Goal: Transaction & Acquisition: Purchase product/service

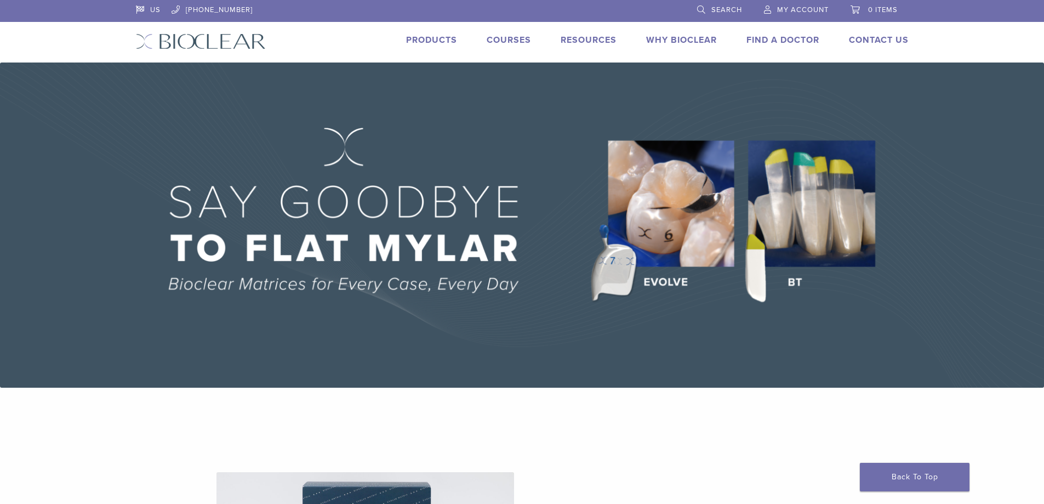
click at [438, 35] on link "Products" at bounding box center [431, 40] width 51 height 11
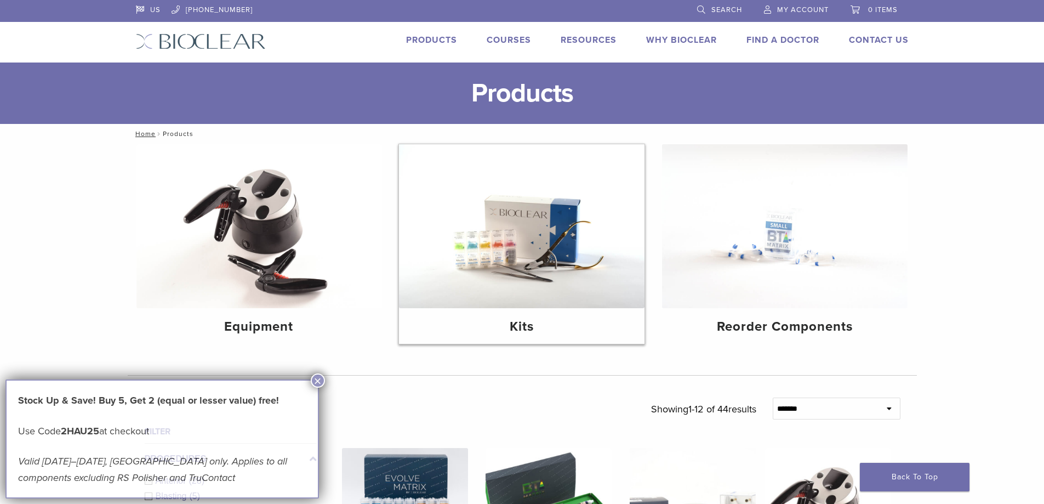
click at [527, 239] on img at bounding box center [522, 226] width 246 height 164
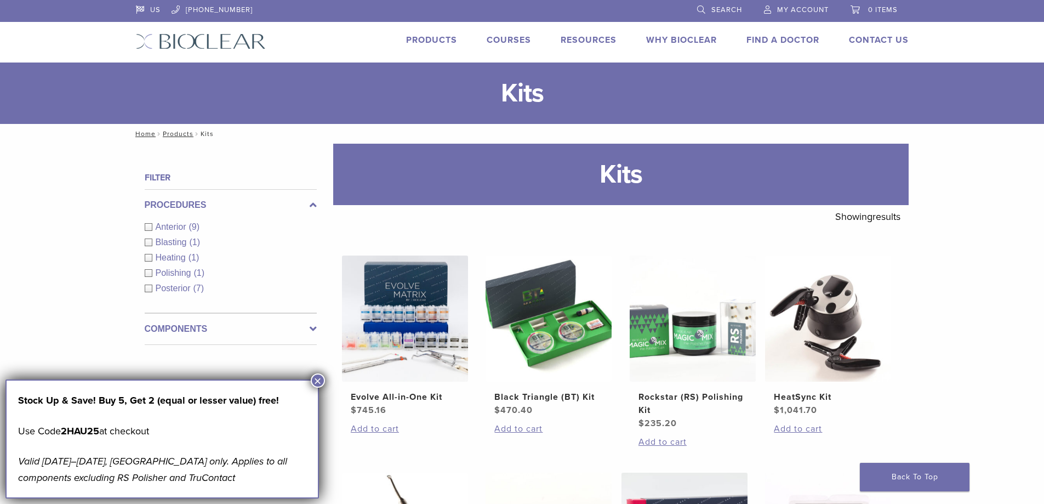
click at [415, 36] on link "Products" at bounding box center [431, 40] width 51 height 11
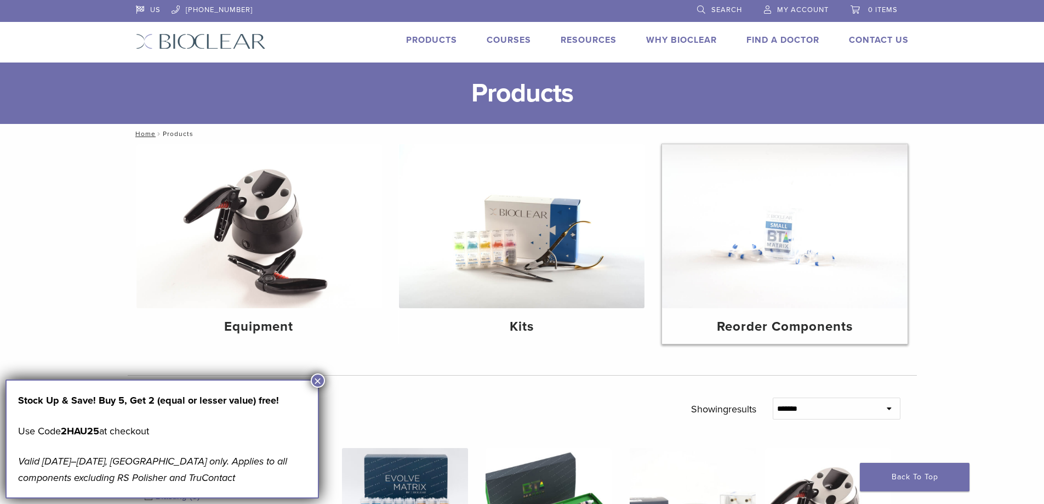
click at [737, 236] on img at bounding box center [785, 226] width 246 height 164
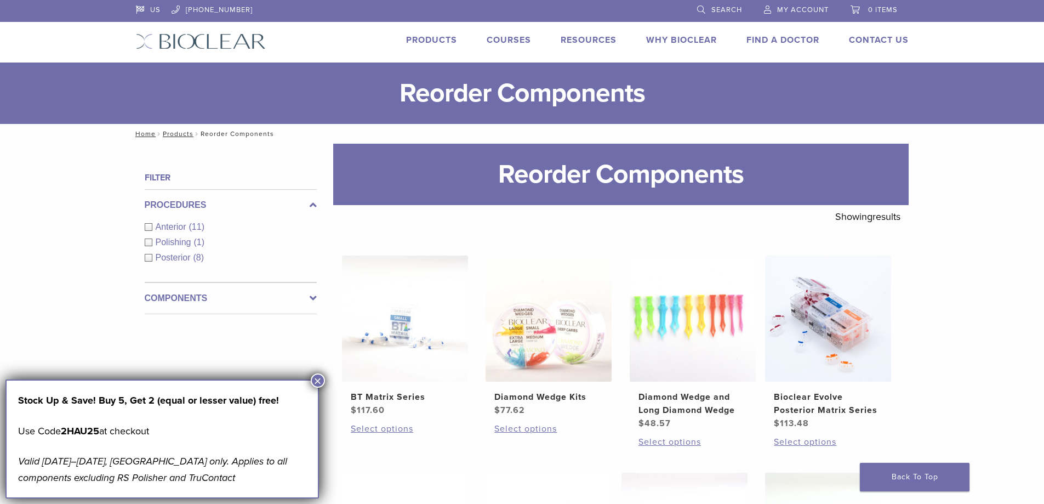
click at [720, 13] on span "Search" at bounding box center [726, 9] width 31 height 9
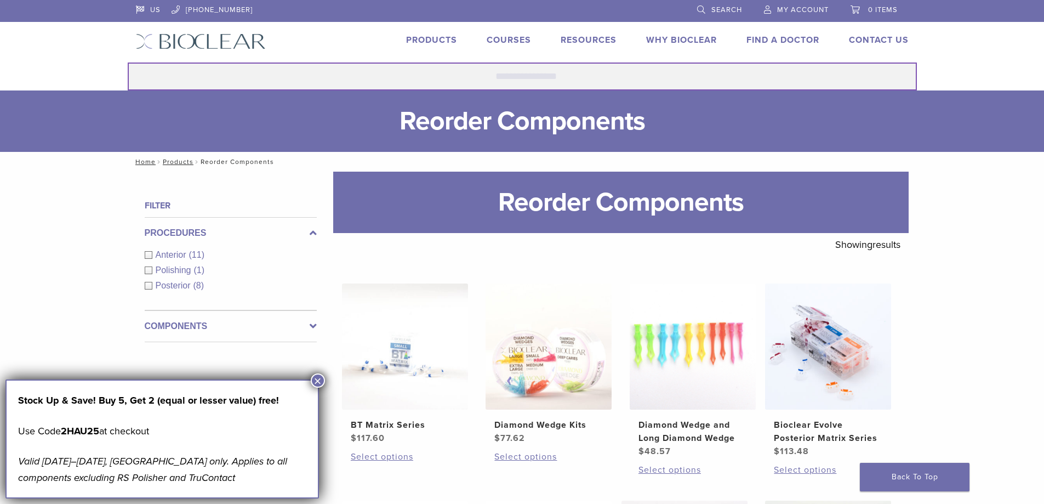
click at [533, 68] on input "Search for:" at bounding box center [522, 76] width 789 height 28
type input "*********"
click at [127, 62] on button "Search" at bounding box center [127, 62] width 1 height 1
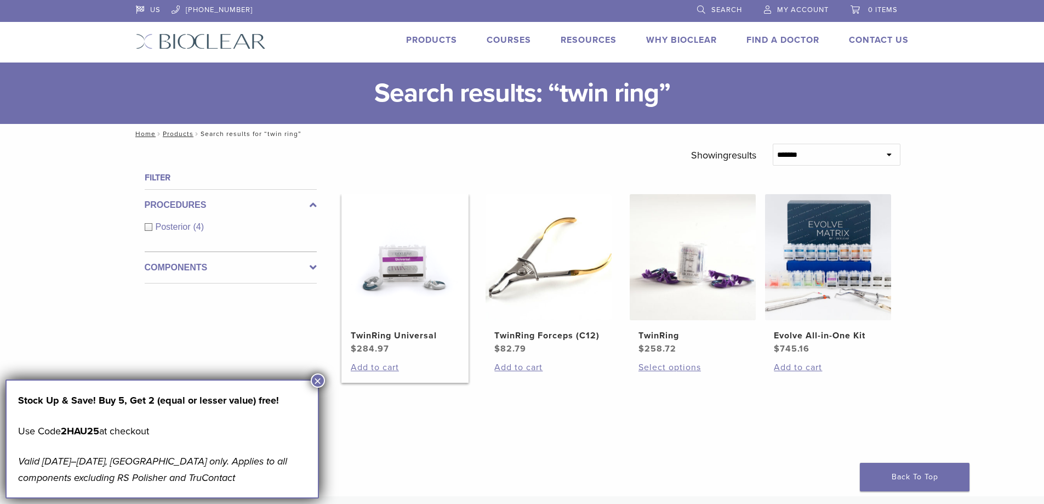
click at [386, 261] on img at bounding box center [405, 257] width 126 height 126
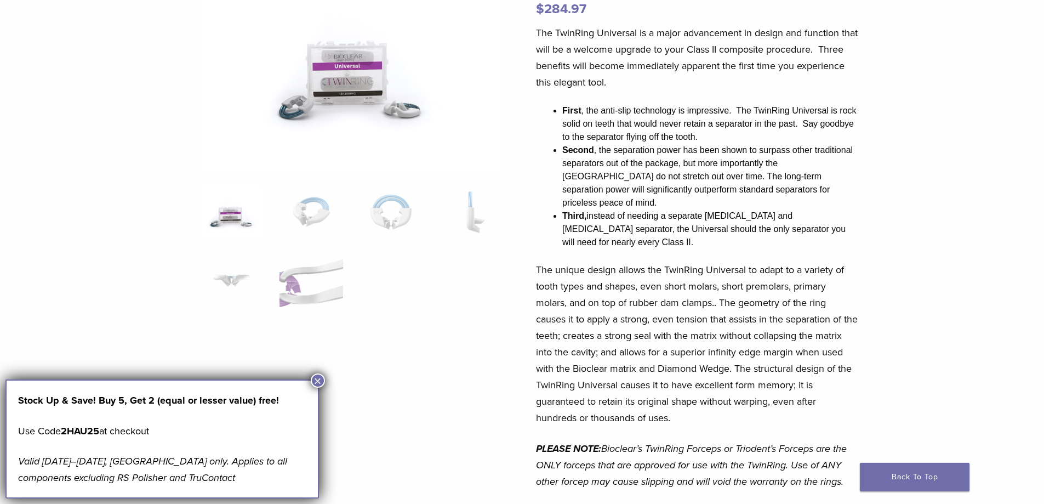
scroll to position [164, 0]
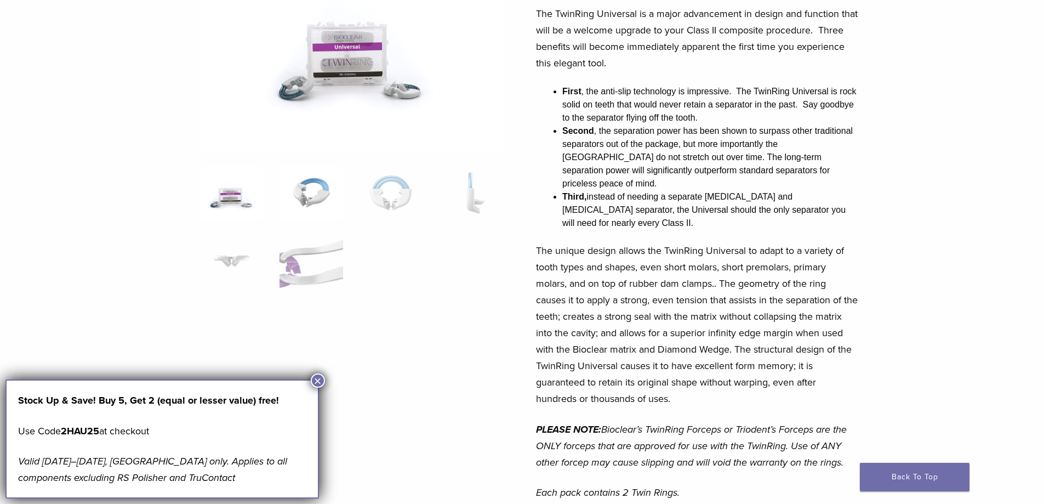
click at [305, 194] on img at bounding box center [311, 193] width 63 height 55
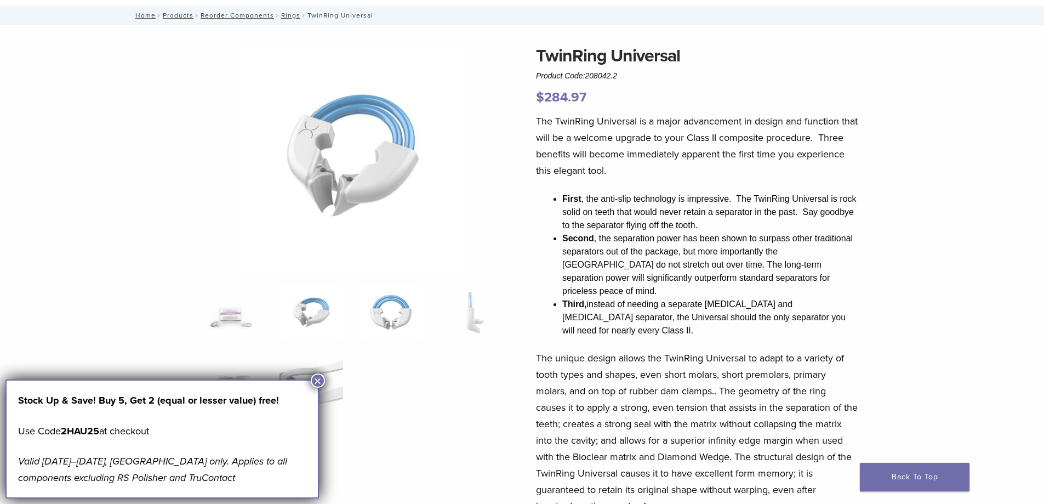
scroll to position [55, 0]
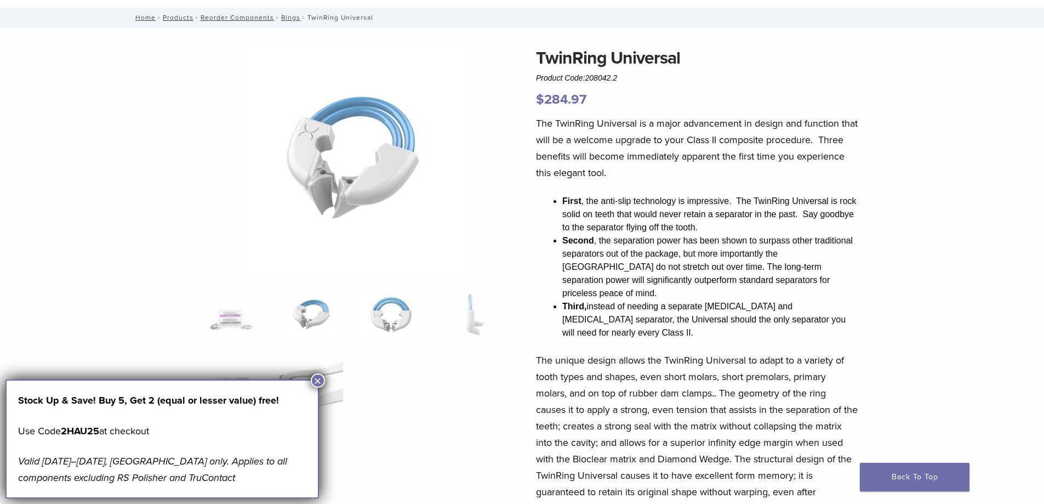
click at [392, 327] on img at bounding box center [391, 314] width 63 height 55
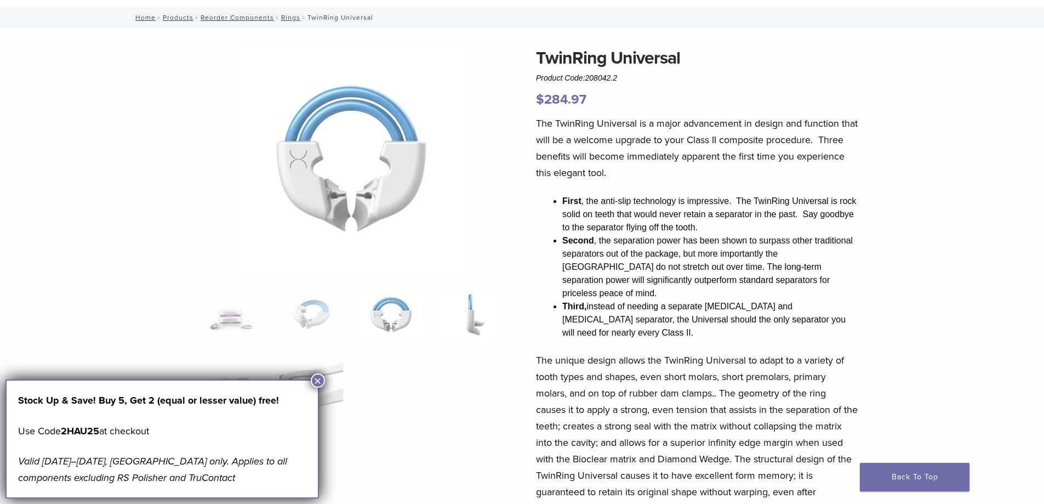
click at [491, 322] on img at bounding box center [470, 314] width 63 height 55
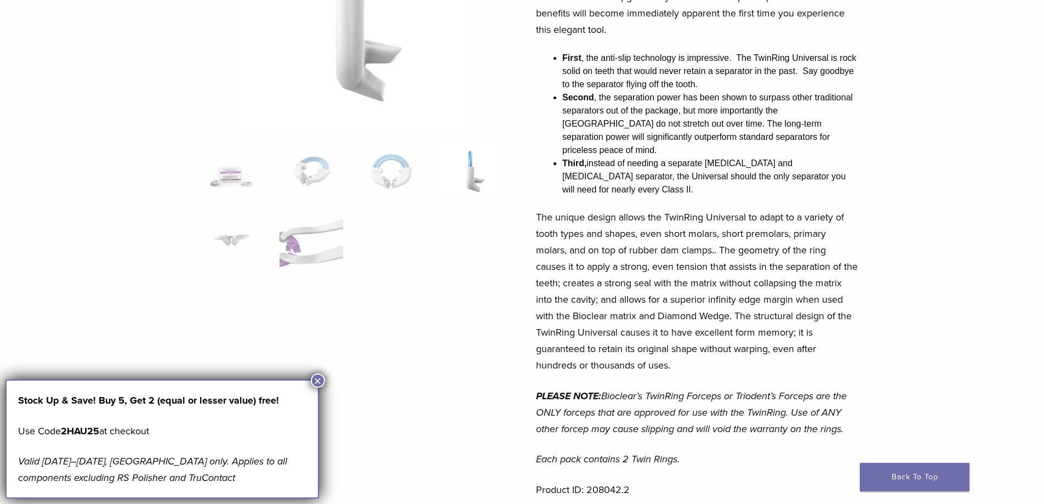
scroll to position [219, 0]
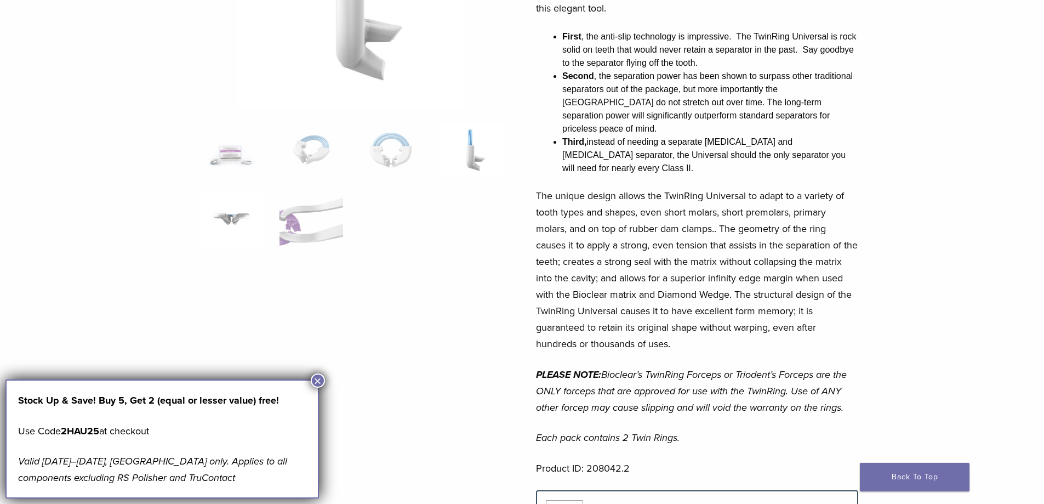
click at [237, 219] on img at bounding box center [231, 219] width 63 height 55
click at [284, 225] on img at bounding box center [311, 219] width 63 height 55
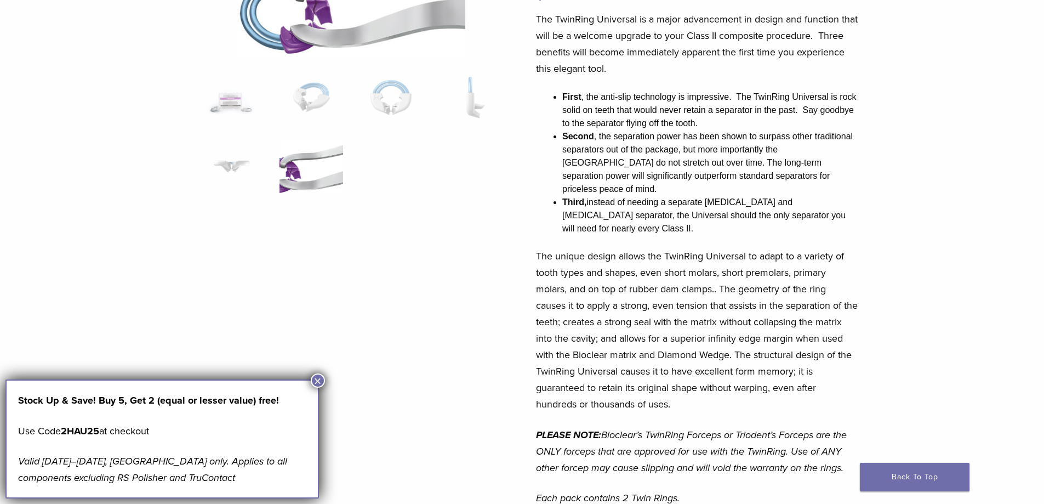
scroll to position [164, 0]
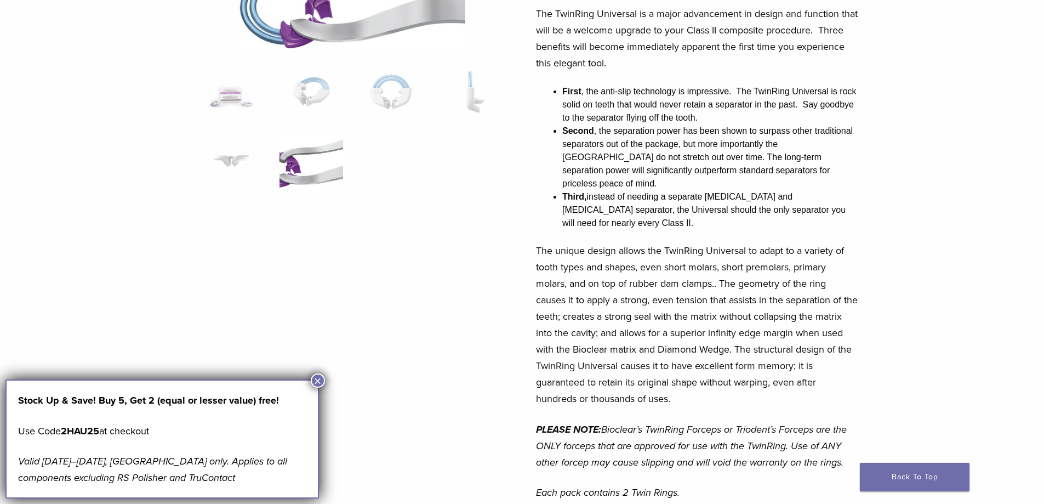
click at [318, 380] on button "×" at bounding box center [318, 380] width 14 height 14
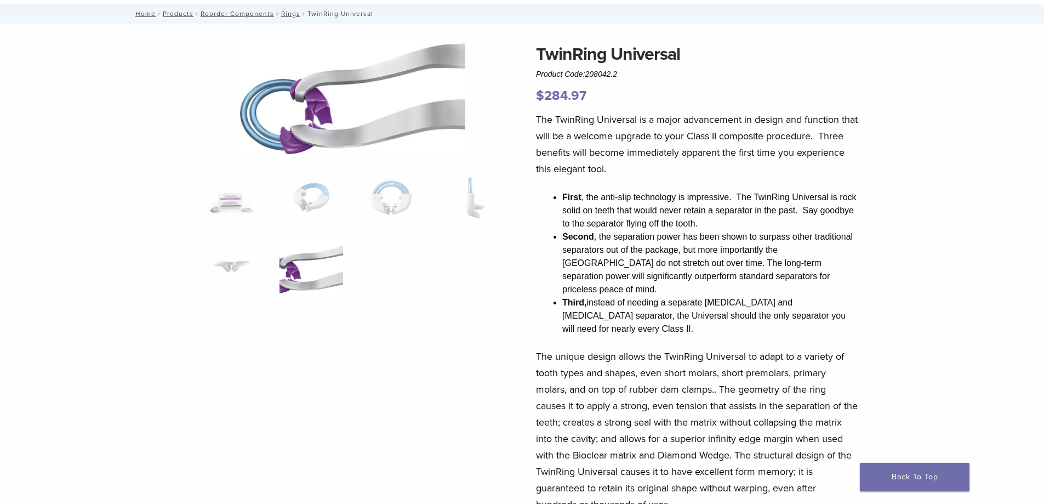
scroll to position [0, 0]
